Goal: Navigation & Orientation: Go to known website

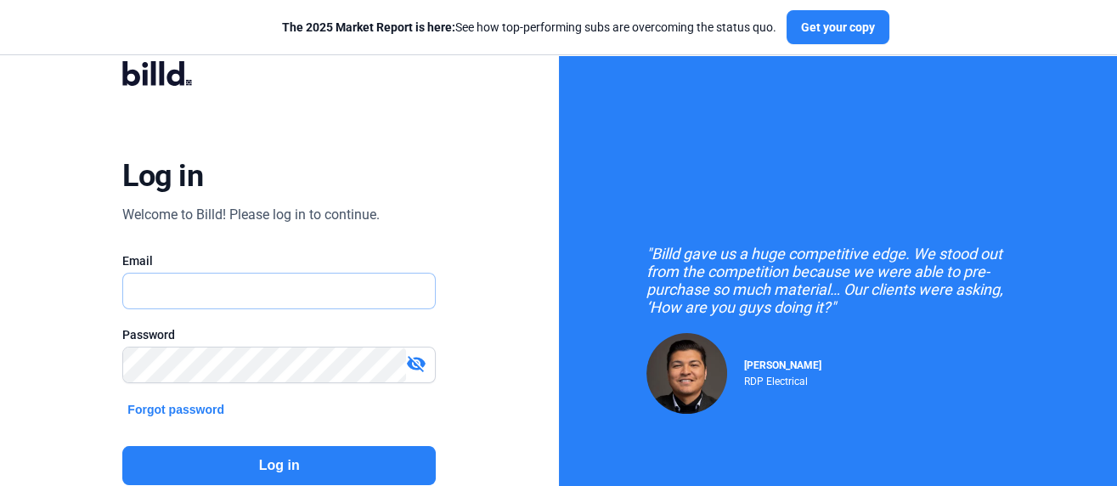
click at [239, 293] on input "text" at bounding box center [279, 290] width 312 height 35
type input "[EMAIL_ADDRESS][DOMAIN_NAME]"
click at [277, 464] on button "Log in" at bounding box center [278, 465] width 313 height 39
